Goal: Task Accomplishment & Management: Manage account settings

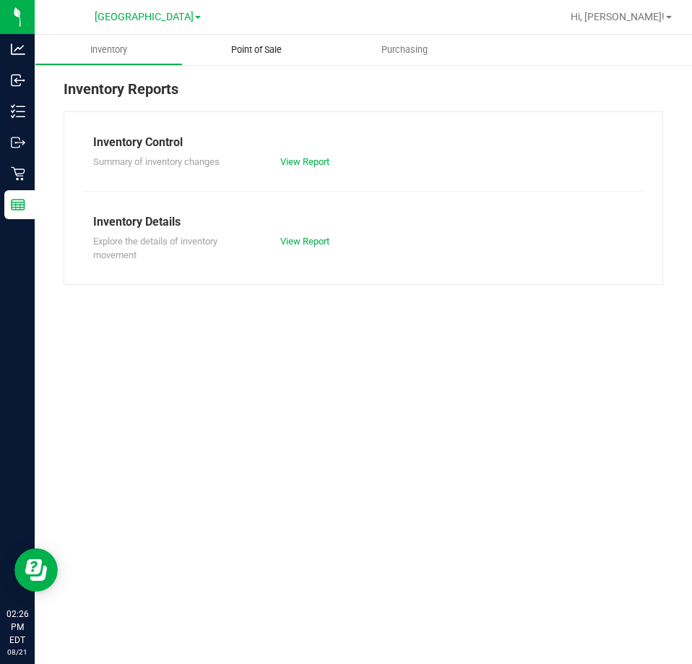
click at [238, 54] on span "Point of Sale" at bounding box center [257, 49] width 90 height 13
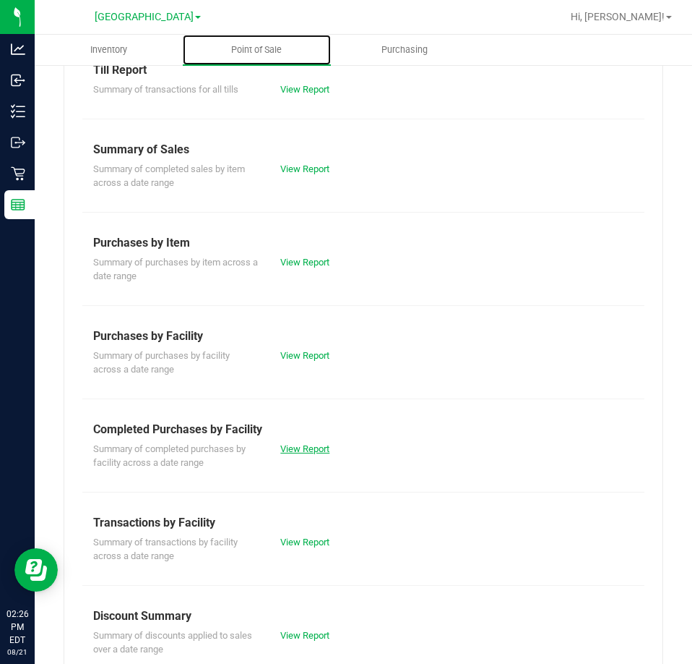
scroll to position [195, 0]
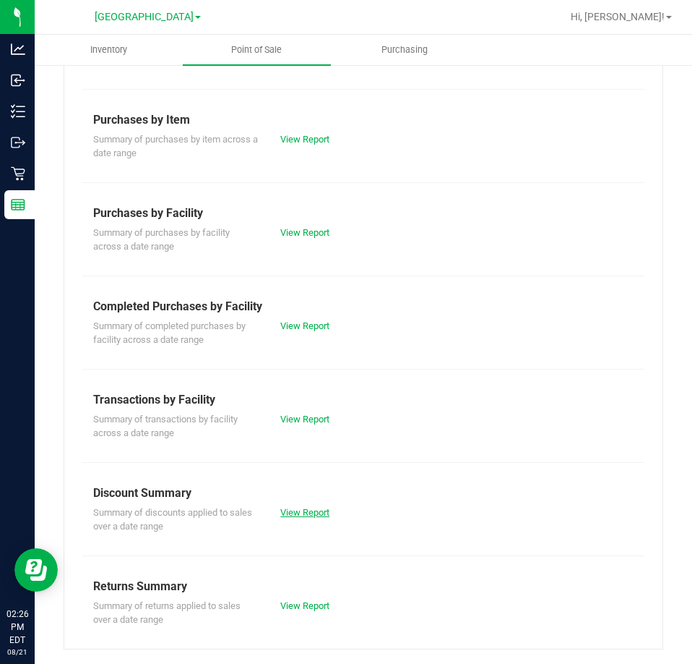
click at [319, 513] on link "View Report" at bounding box center [304, 512] width 49 height 11
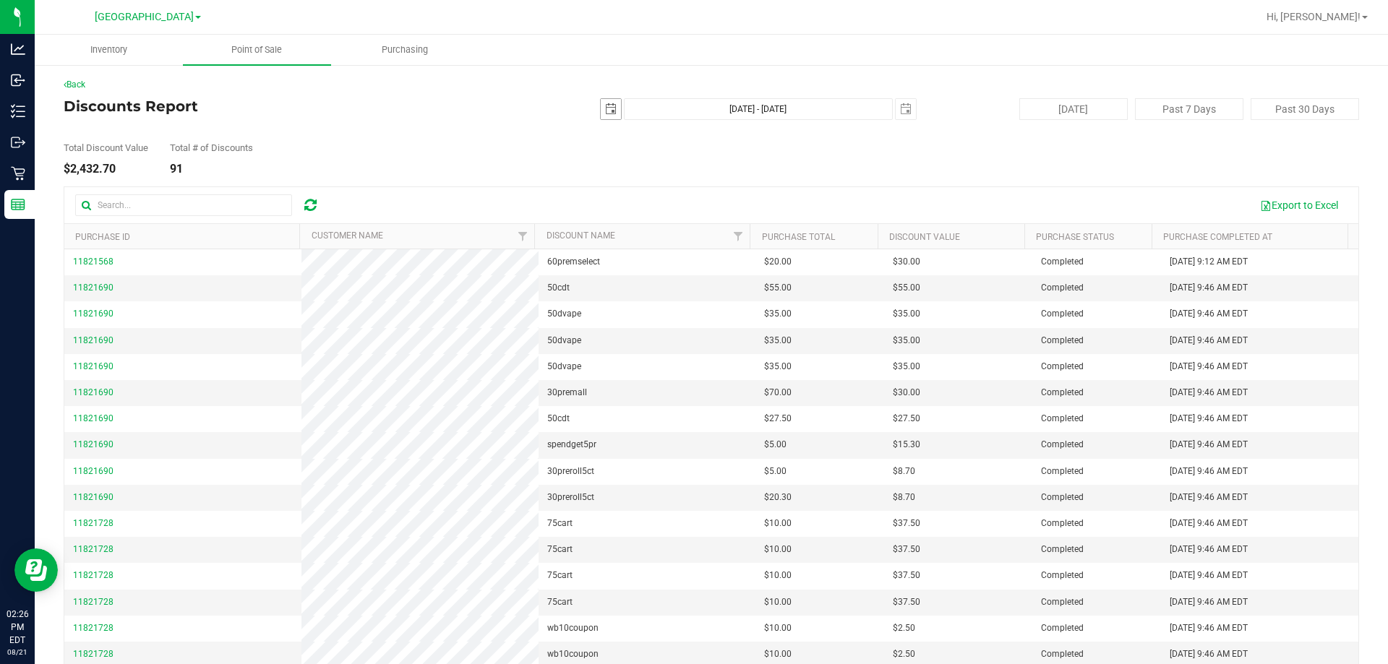
click at [605, 112] on span "select" at bounding box center [611, 109] width 12 height 12
click at [692, 186] on link "1" at bounding box center [710, 189] width 21 height 22
type input "[DATE]"
type input "[DATE] - [DATE]"
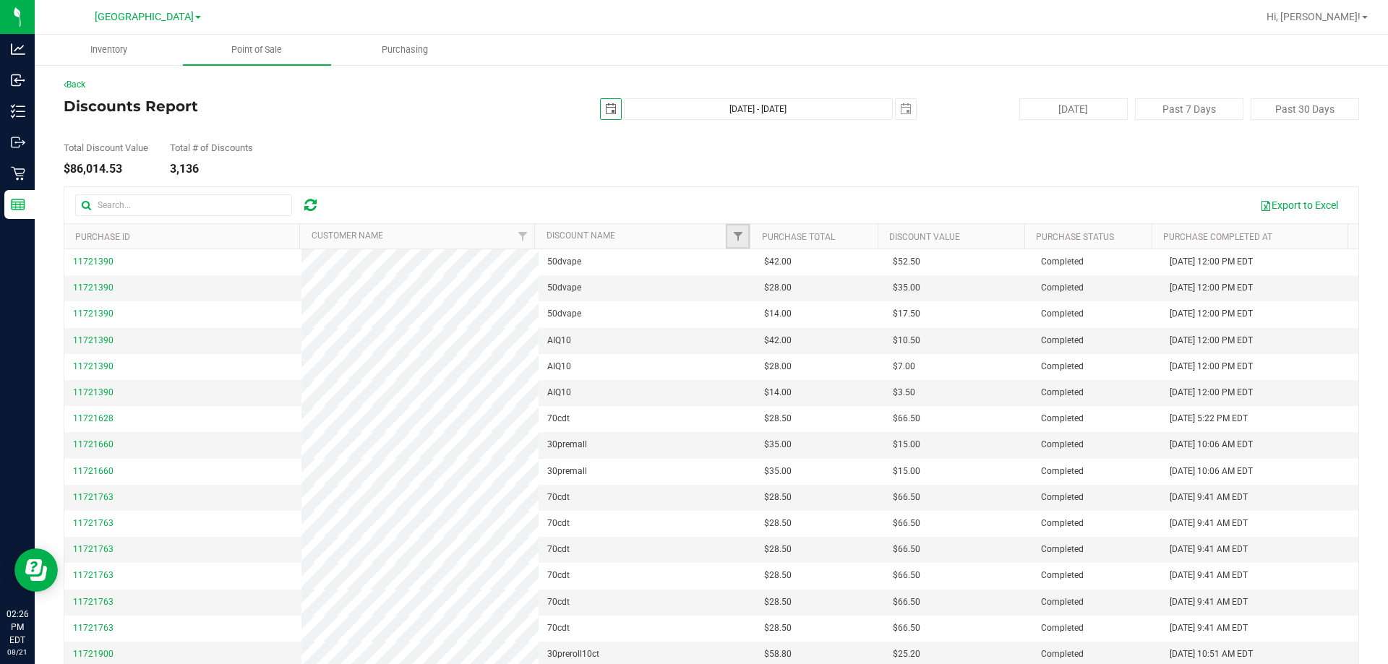
click at [692, 230] on link "Filter" at bounding box center [738, 236] width 24 height 25
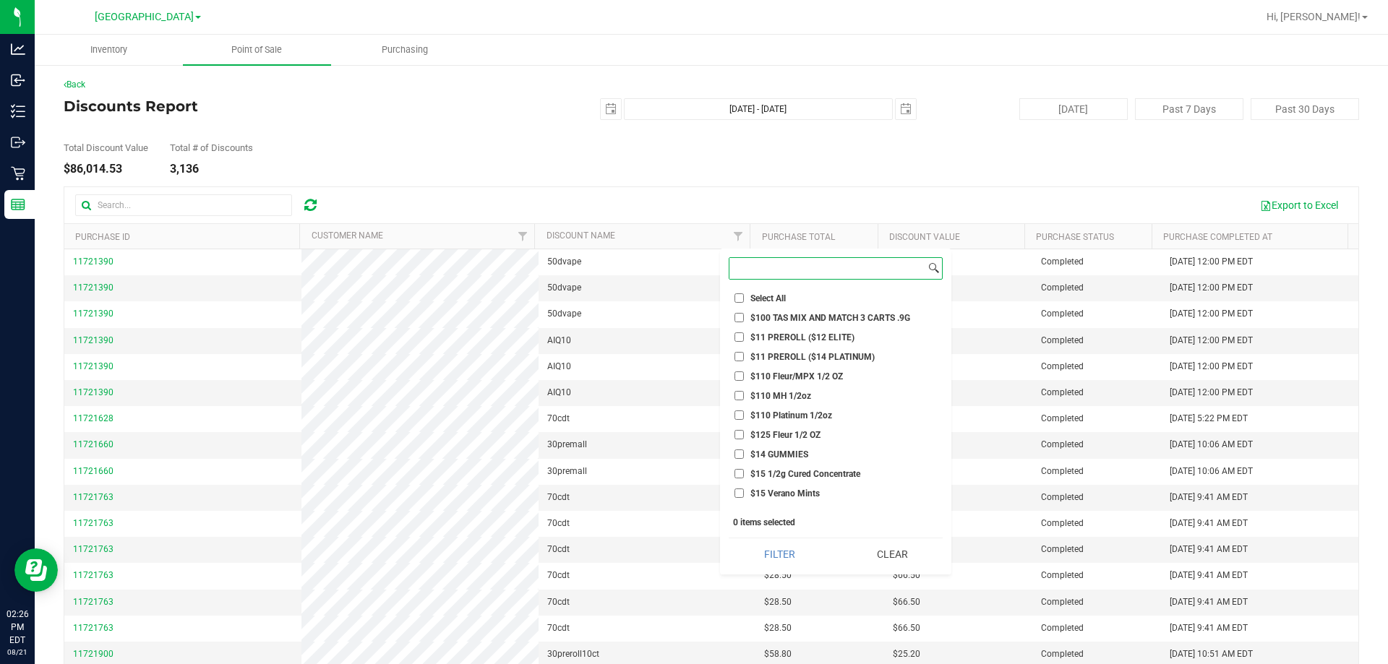
click at [692, 275] on input at bounding box center [827, 268] width 196 height 21
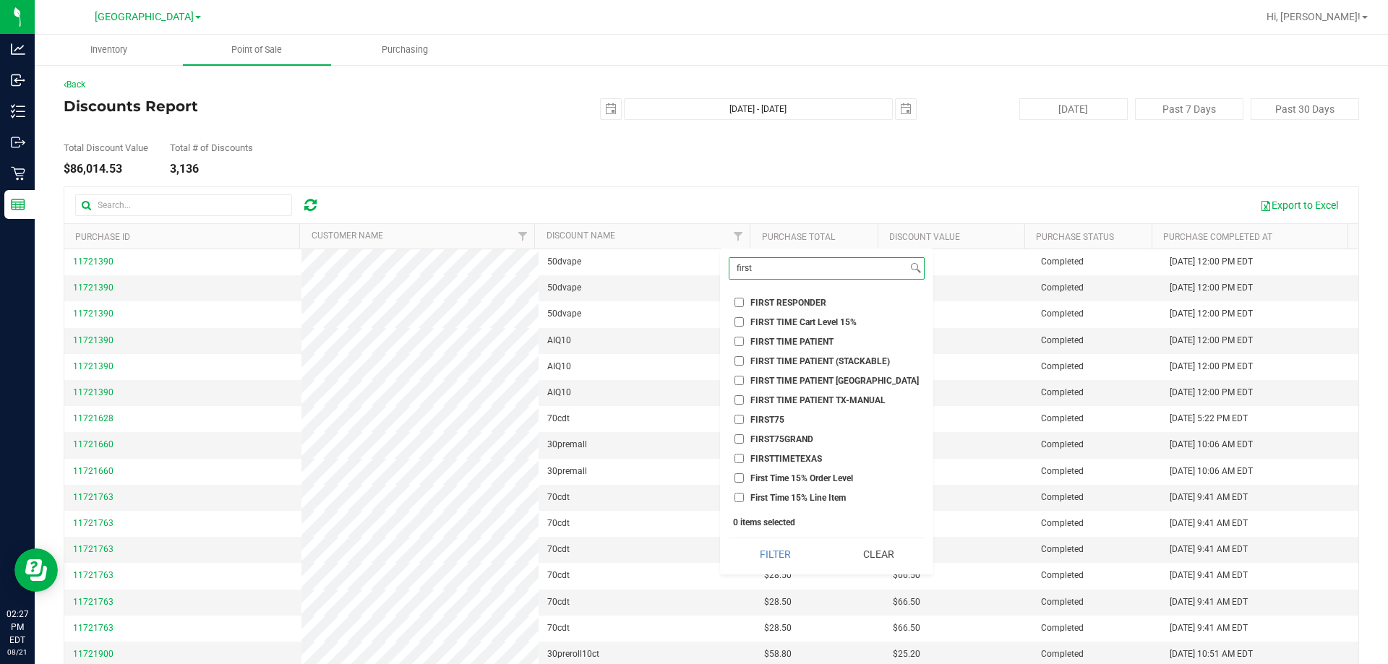
type input "first"
click at [692, 342] on input "FIRST TIME PATIENT" at bounding box center [738, 341] width 9 height 9
checkbox input "true"
click at [692, 549] on button "Filter" at bounding box center [775, 555] width 93 height 32
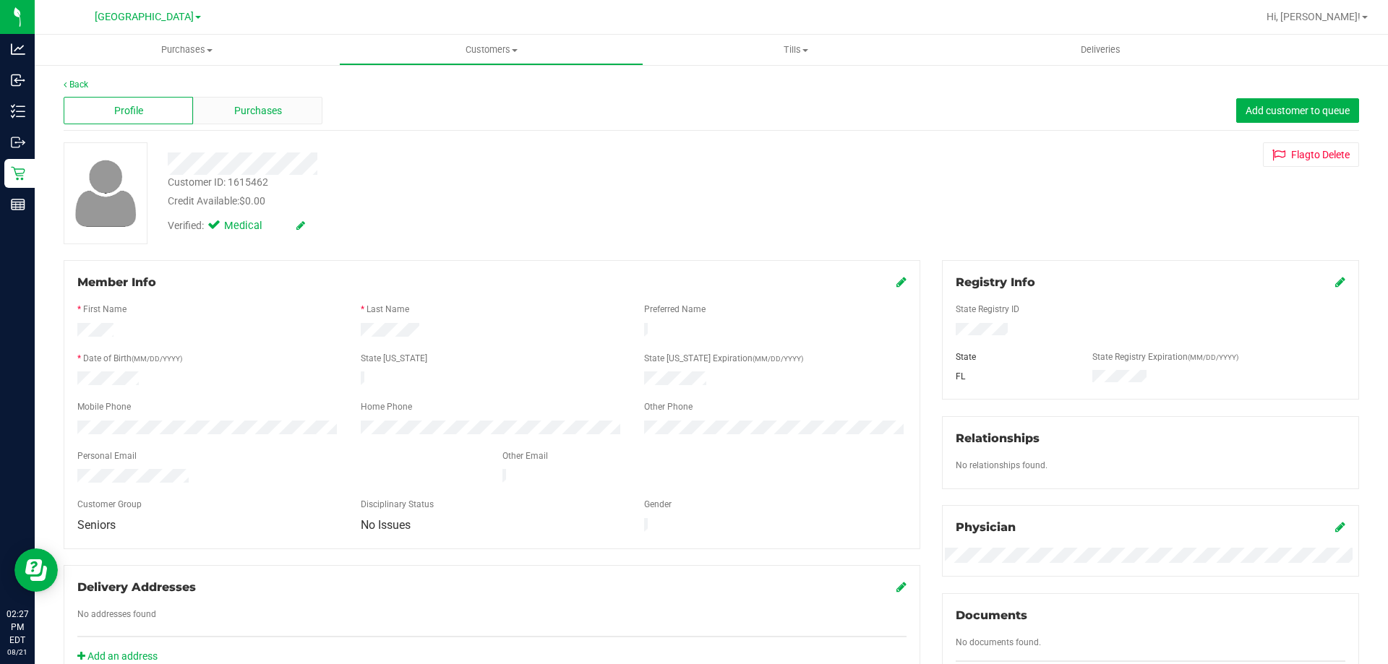
click at [298, 102] on div "Purchases" at bounding box center [257, 110] width 129 height 27
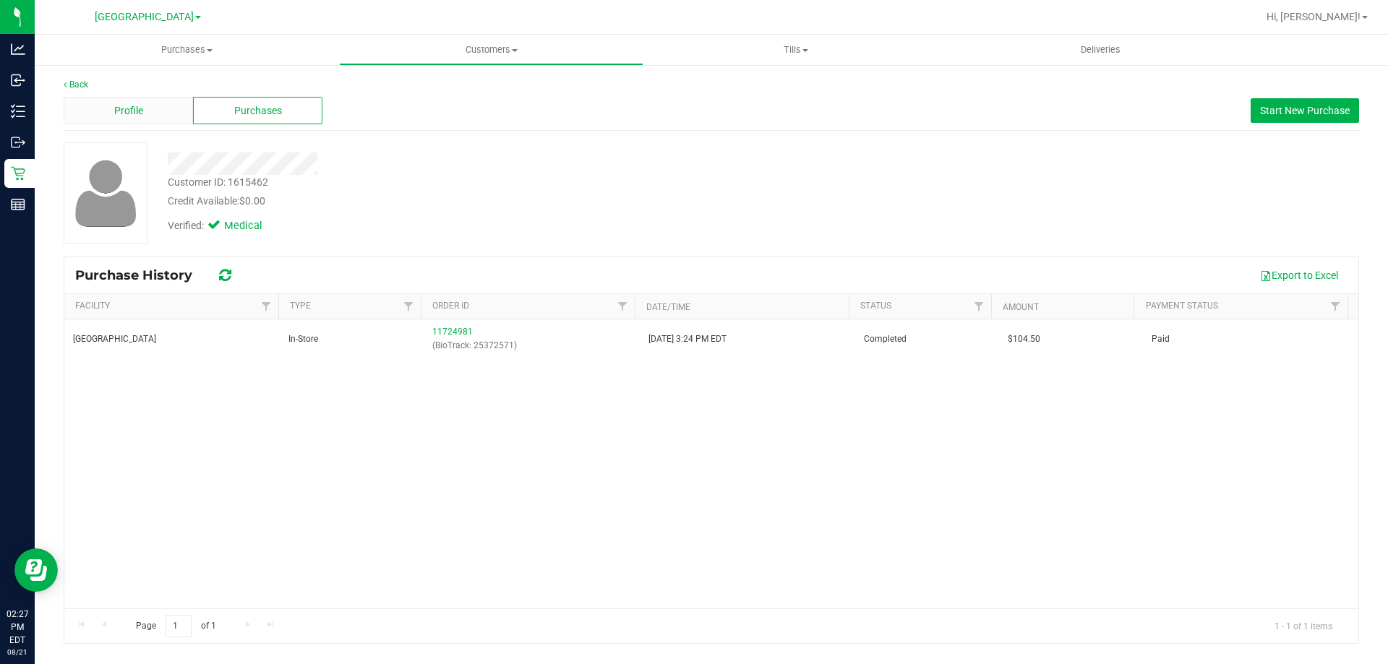
click at [166, 116] on div "Profile" at bounding box center [128, 110] width 129 height 27
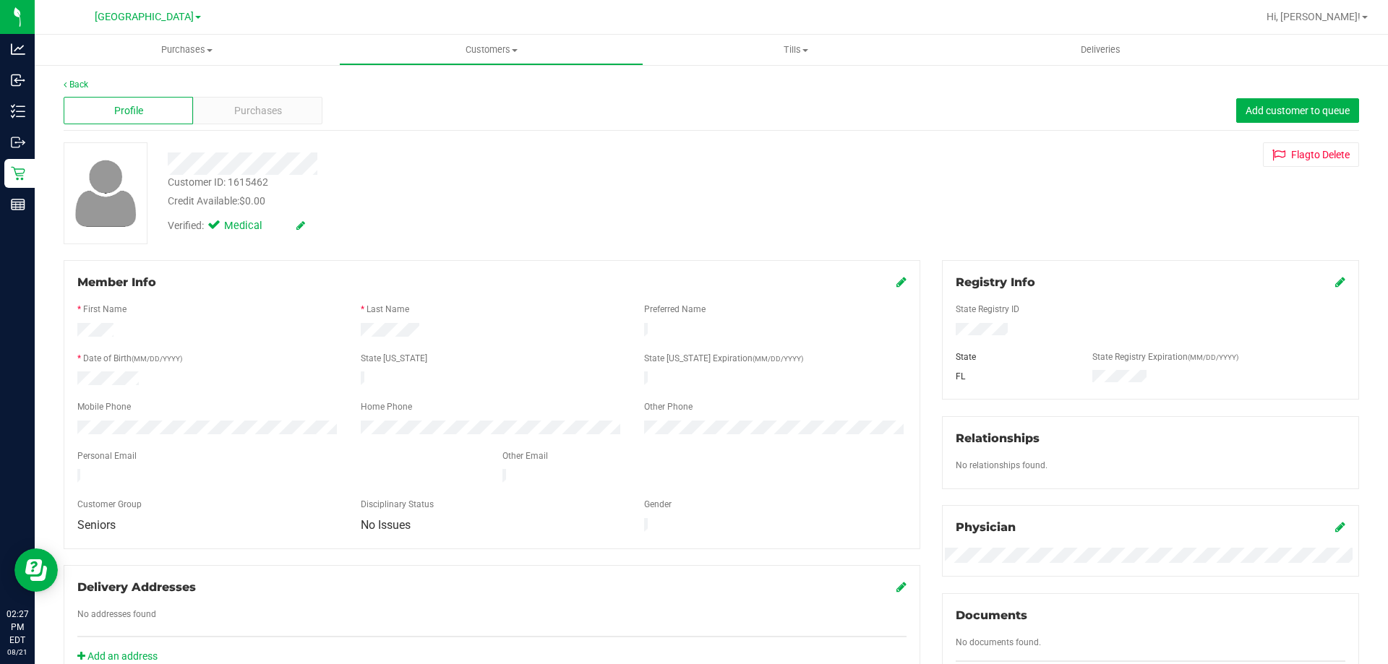
click at [505, 232] on div "Verified: Medical" at bounding box center [486, 225] width 659 height 32
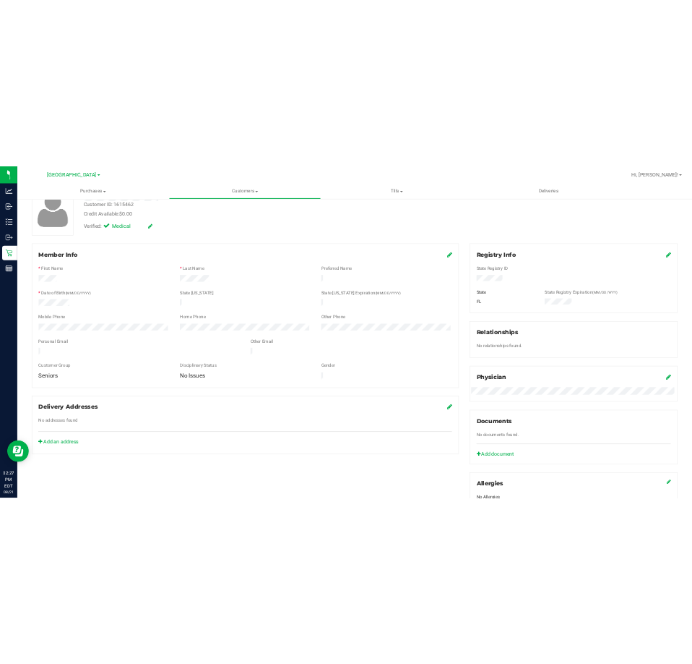
scroll to position [145, 0]
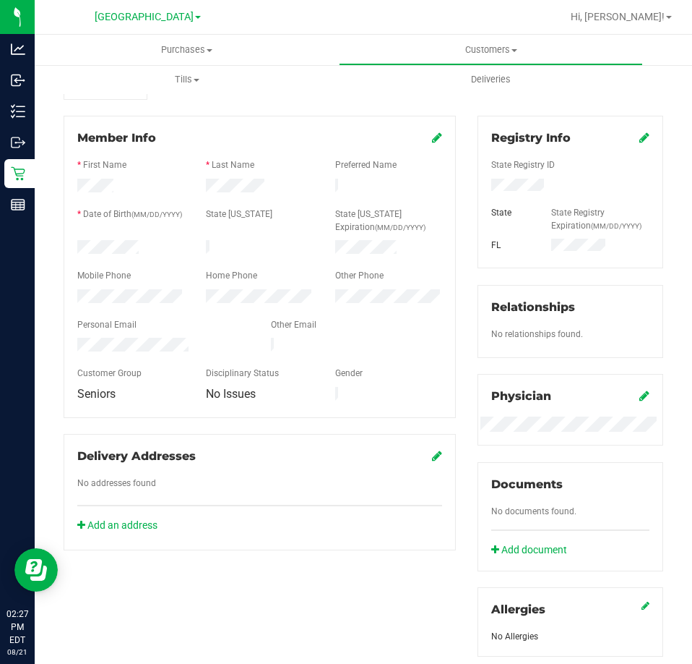
click at [336, 498] on div "Delivery Addresses No addresses found Add an address" at bounding box center [260, 492] width 393 height 116
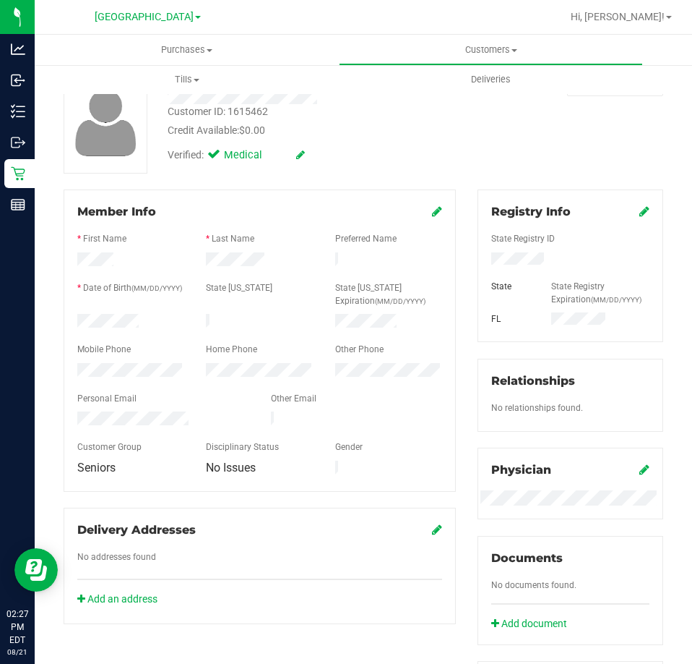
scroll to position [0, 0]
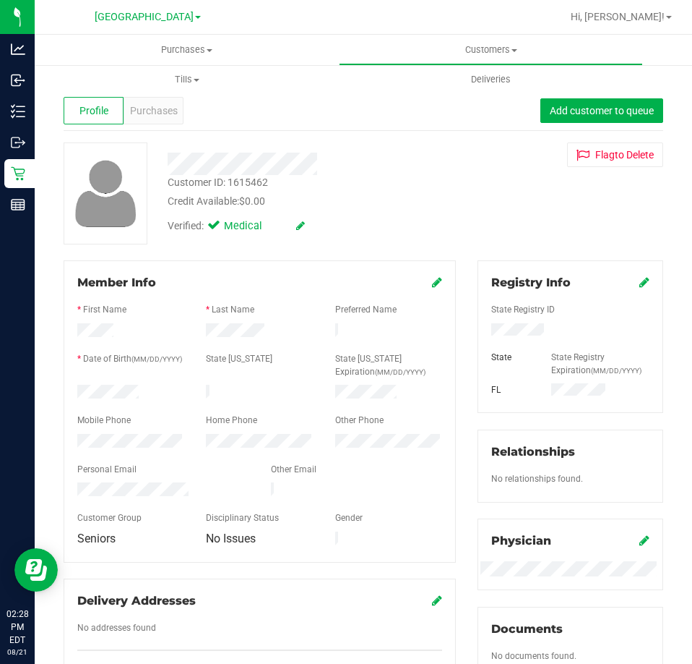
click at [453, 189] on div "Customer ID: 1615462 Credit Available: $0.00" at bounding box center [312, 192] width 311 height 34
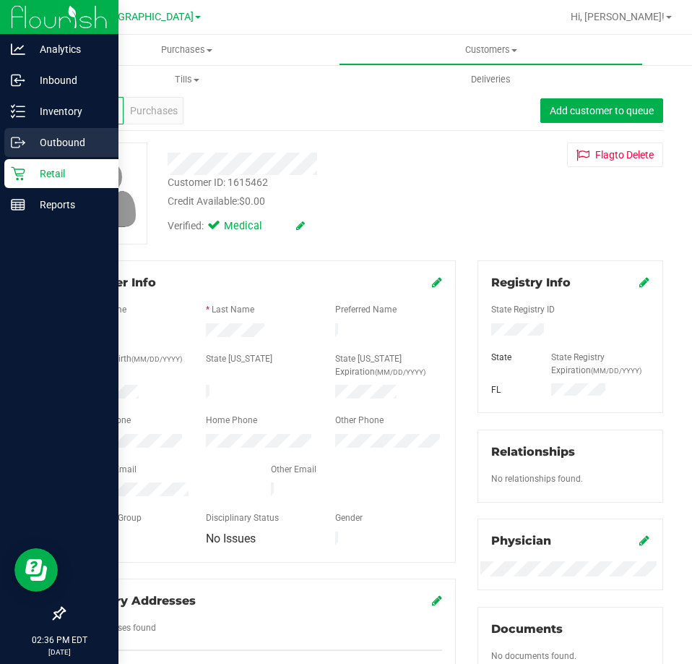
click at [23, 141] on icon at bounding box center [23, 141] width 2 height 2
click at [28, 128] on div "Outbound" at bounding box center [61, 142] width 114 height 29
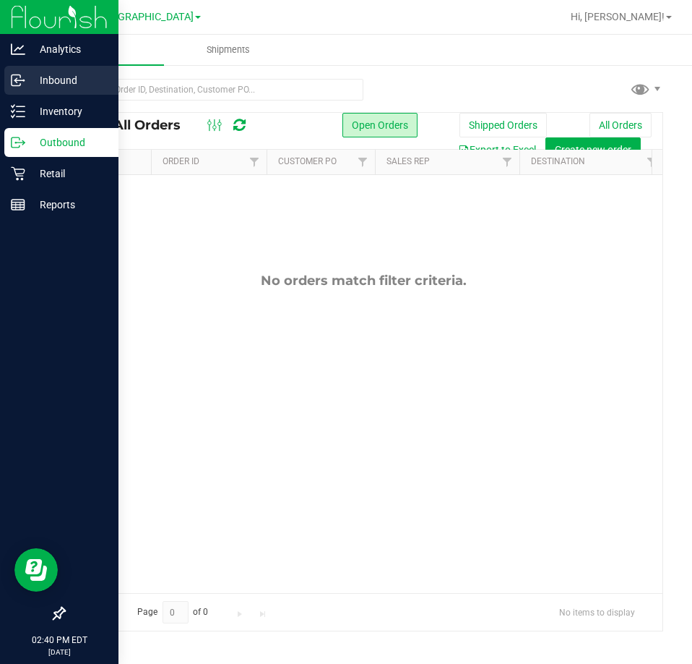
click at [73, 87] on p "Inbound" at bounding box center [68, 80] width 87 height 17
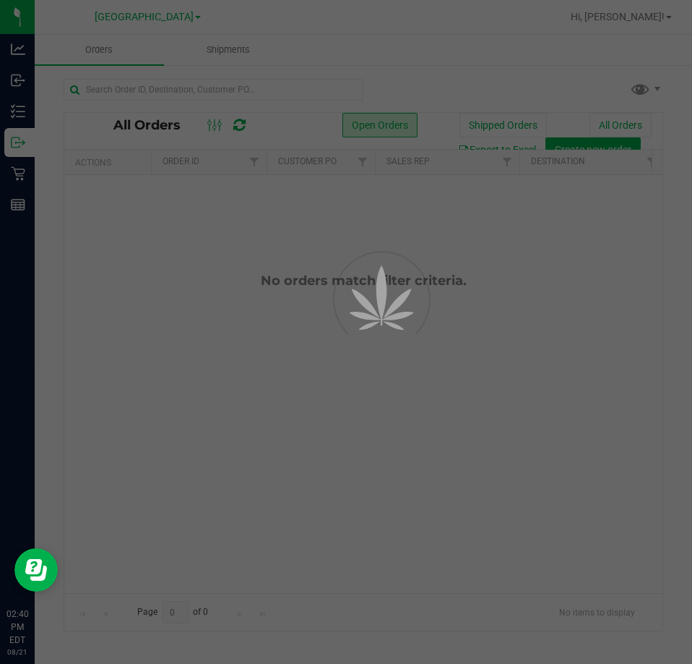
click at [658, 21] on div at bounding box center [346, 332] width 692 height 664
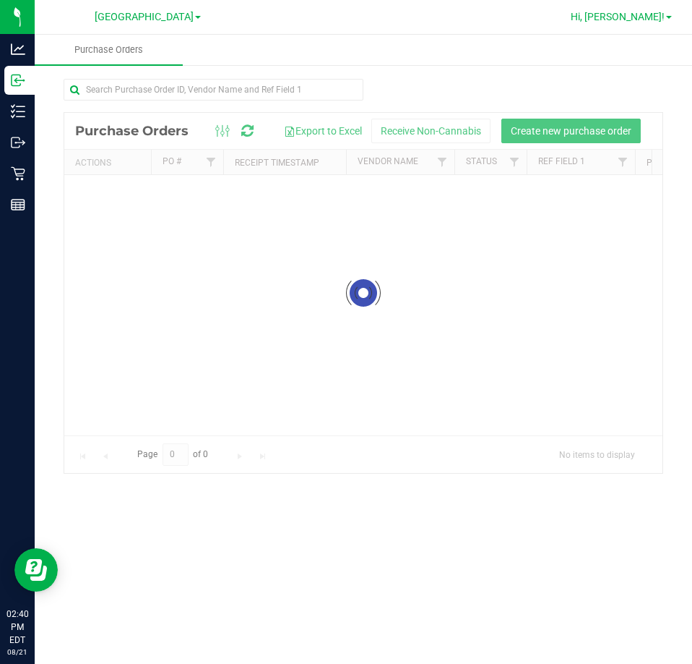
click at [658, 19] on span "Hi, [PERSON_NAME]!" at bounding box center [618, 17] width 94 height 12
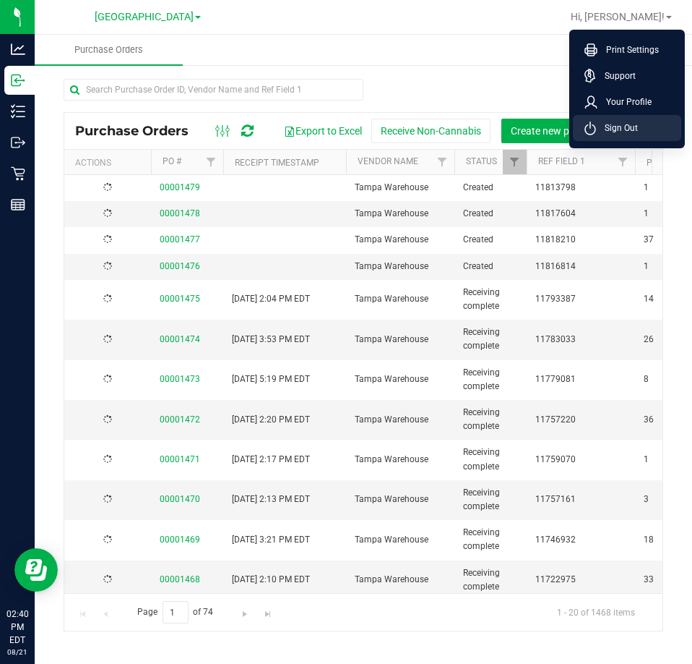
click at [635, 127] on span "Sign Out" at bounding box center [617, 128] width 42 height 14
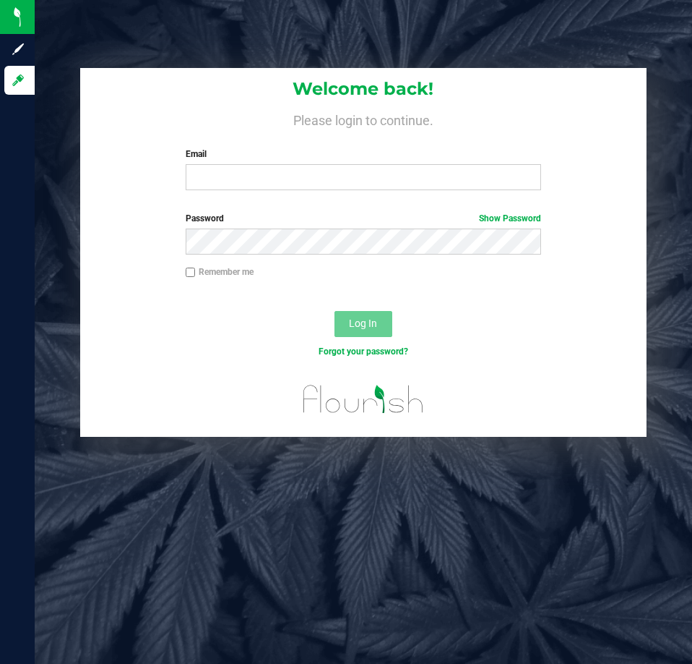
click at [482, 164] on div "Email Required Please format your email correctly." at bounding box center [363, 168] width 377 height 43
click at [462, 192] on div "Welcome back! Please login to continue. Email Required Please format your email…" at bounding box center [363, 135] width 566 height 134
click at [463, 183] on input "Email" at bounding box center [364, 177] width 356 height 26
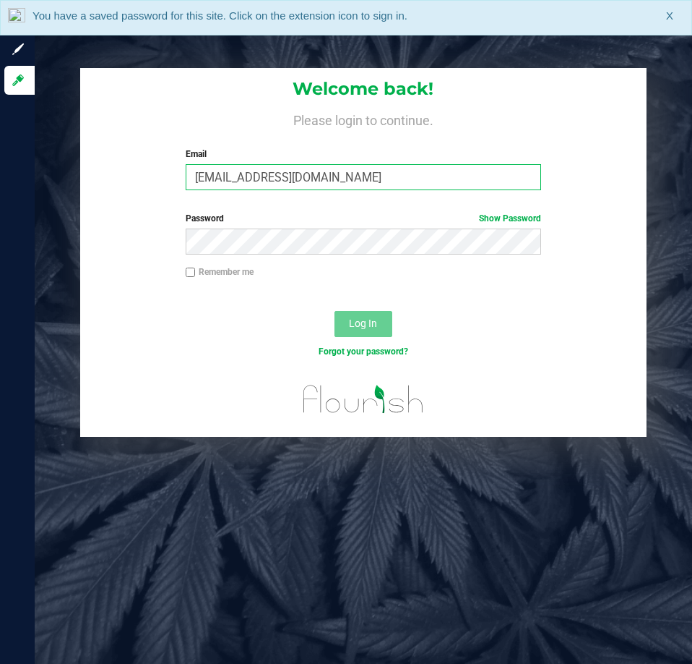
type input "[EMAIL_ADDRESS][DOMAIN_NAME]"
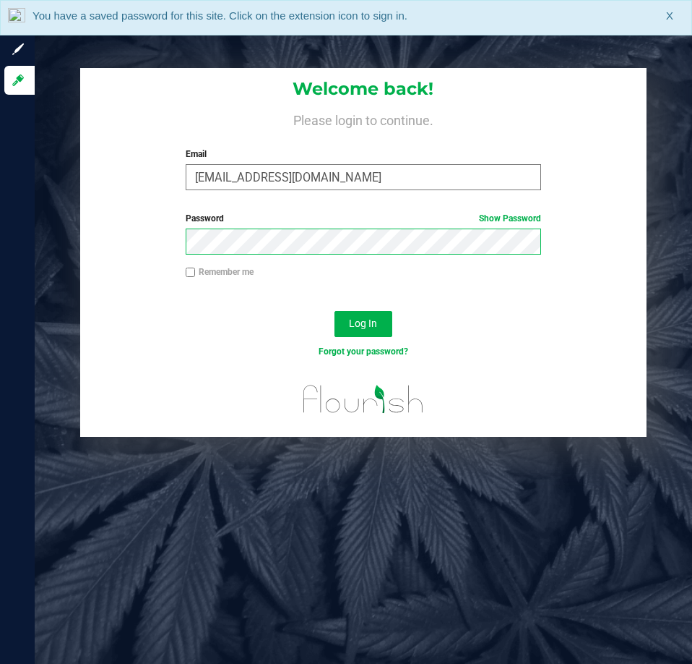
click at [335, 311] on button "Log In" at bounding box center [364, 324] width 58 height 26
